Goal: Task Accomplishment & Management: Manage account settings

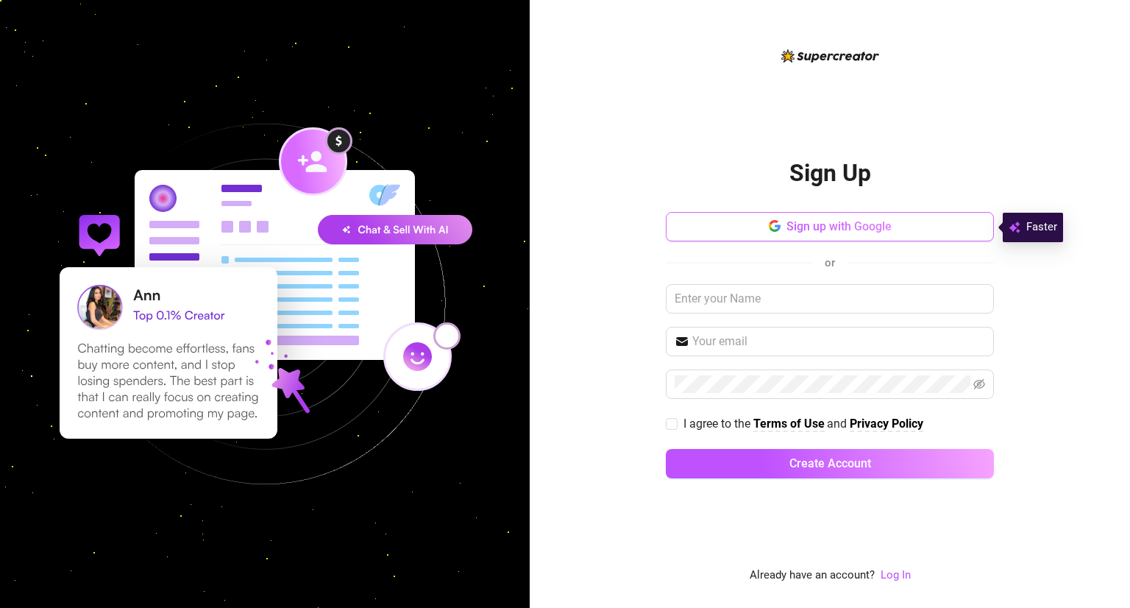
click at [730, 230] on button "Sign up with Google" at bounding box center [830, 226] width 328 height 29
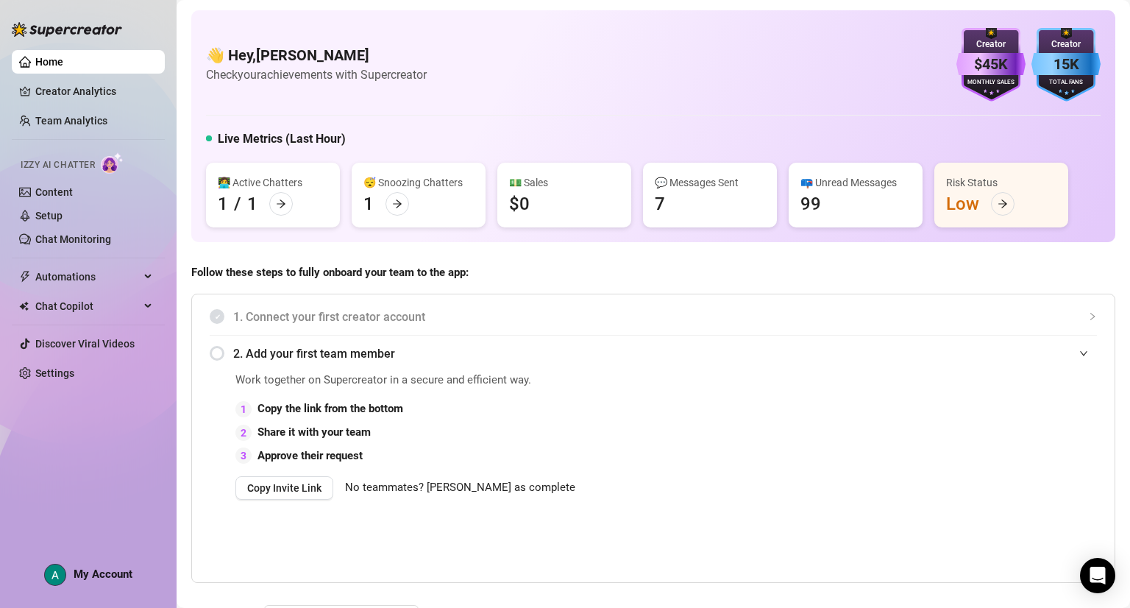
click at [855, 191] on div "📪 Unread Messages 99" at bounding box center [856, 195] width 134 height 65
click at [74, 377] on link "Settings" at bounding box center [54, 373] width 39 height 12
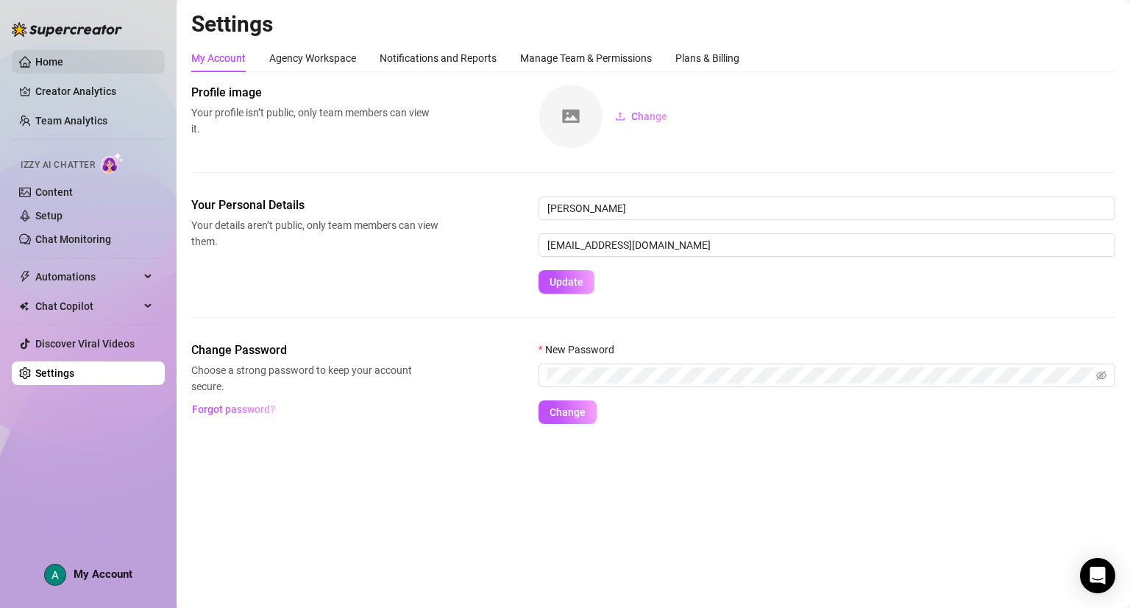
click at [63, 63] on link "Home" at bounding box center [49, 62] width 28 height 12
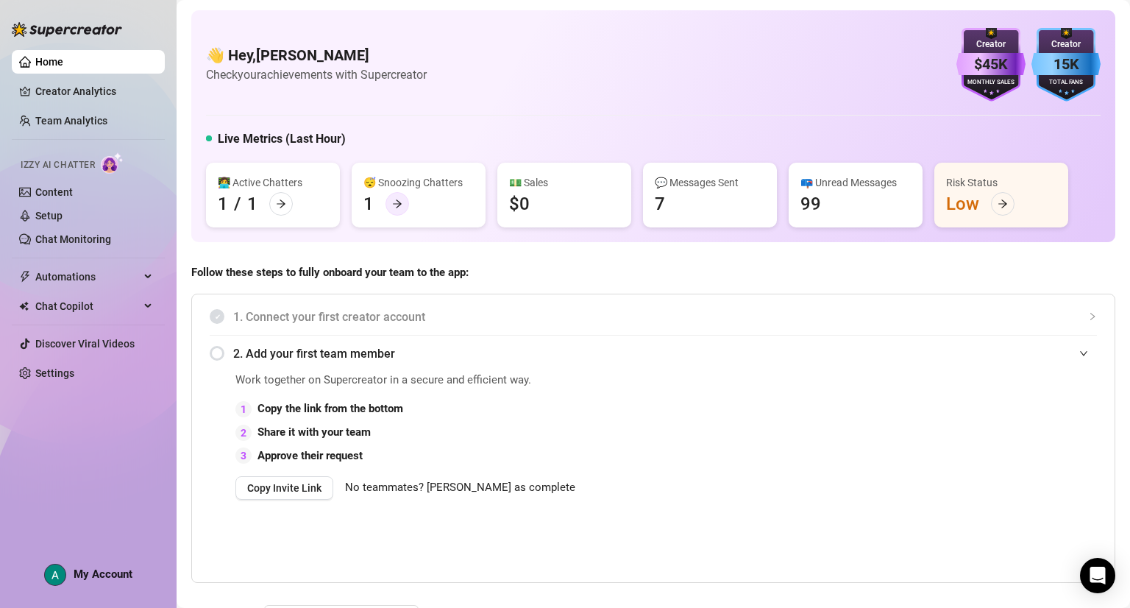
click at [394, 210] on div at bounding box center [397, 204] width 24 height 24
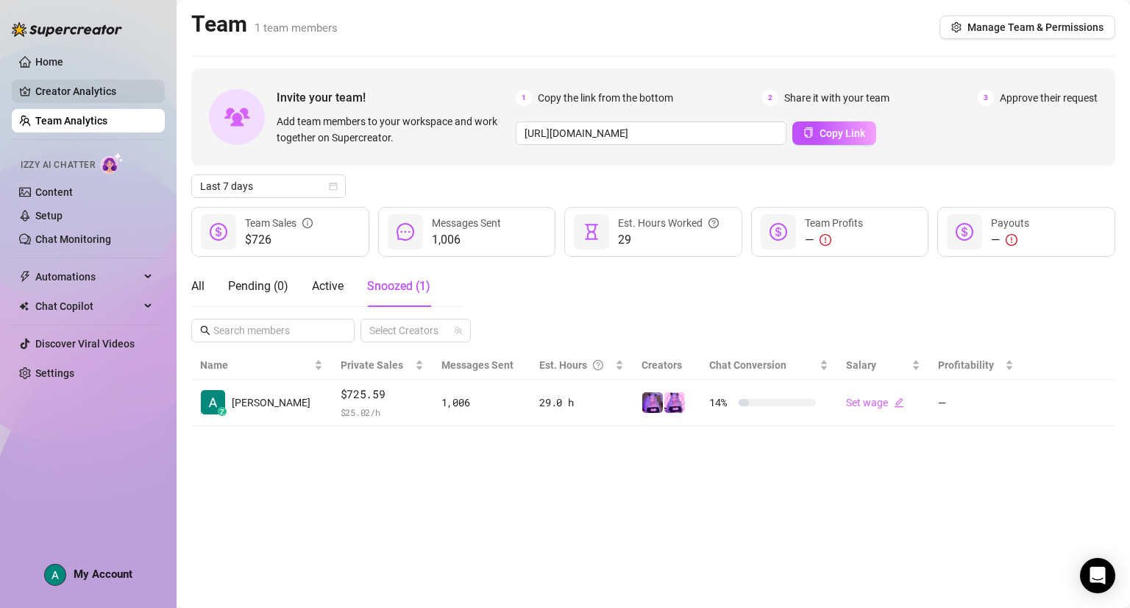
click at [97, 88] on link "Creator Analytics" at bounding box center [94, 91] width 118 height 24
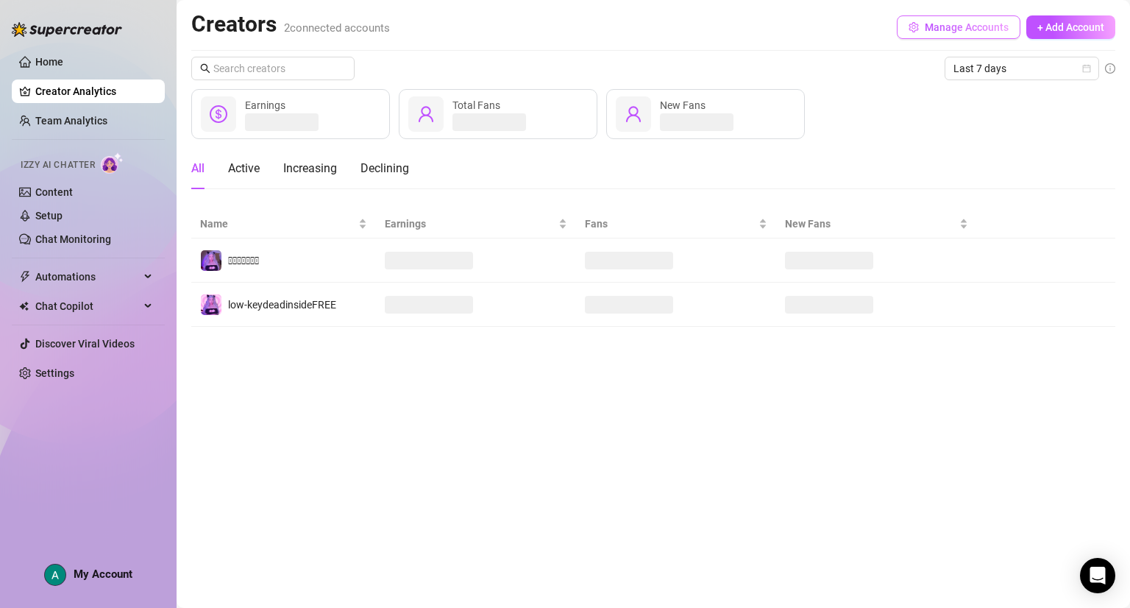
click at [933, 32] on span "Manage Accounts" at bounding box center [967, 27] width 84 height 12
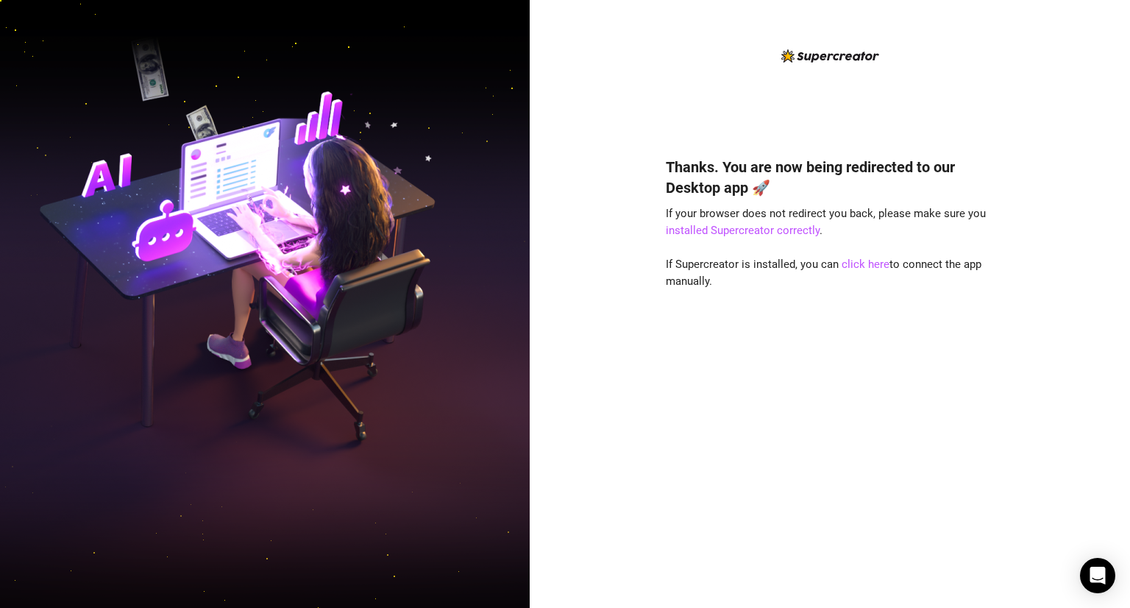
click at [774, 480] on div "Thanks. You are now being redirected to our Desktop app 🚀 If your browser does …" at bounding box center [830, 360] width 328 height 447
